Goal: Find specific page/section: Find specific page/section

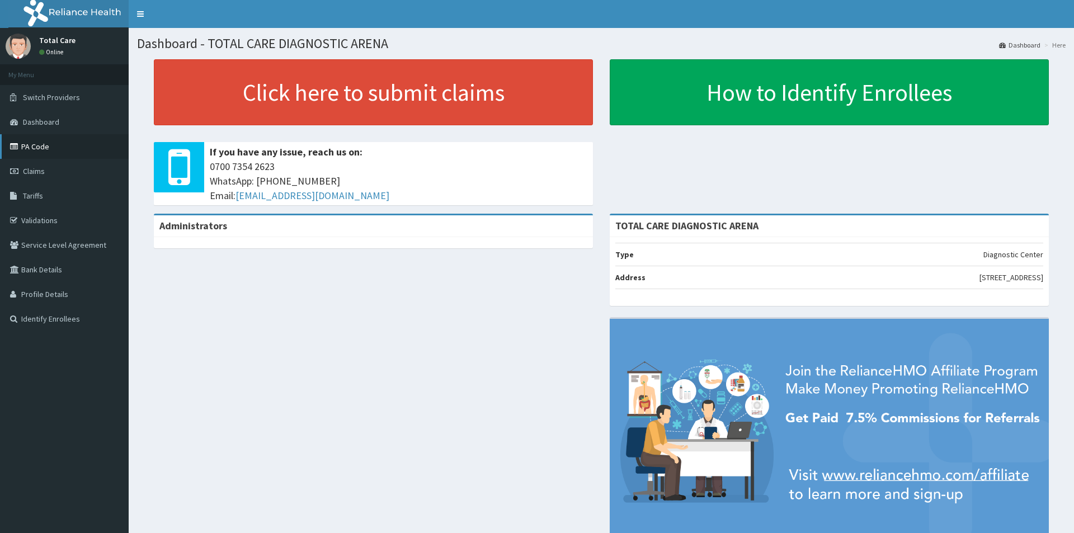
click at [103, 152] on link "PA Code" at bounding box center [64, 146] width 129 height 25
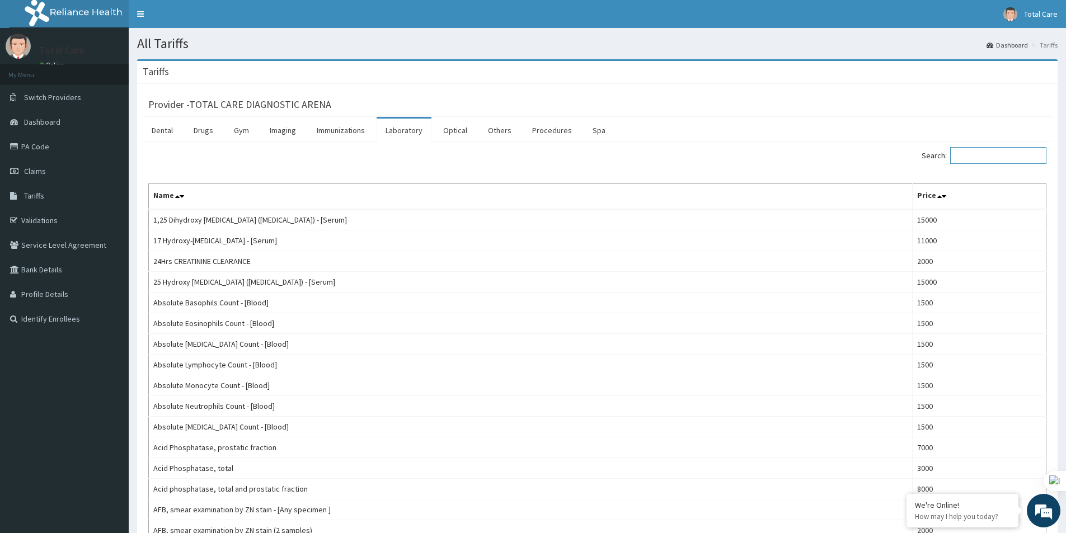
click at [1027, 159] on input "Search:" at bounding box center [998, 155] width 96 height 17
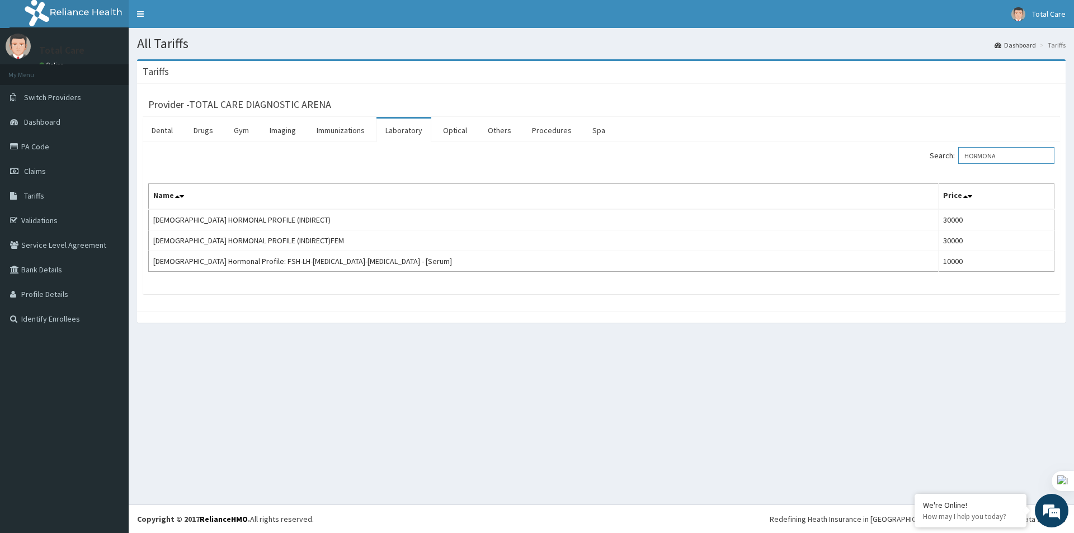
type input "HORMONA"
